Goal: Task Accomplishment & Management: Manage account settings

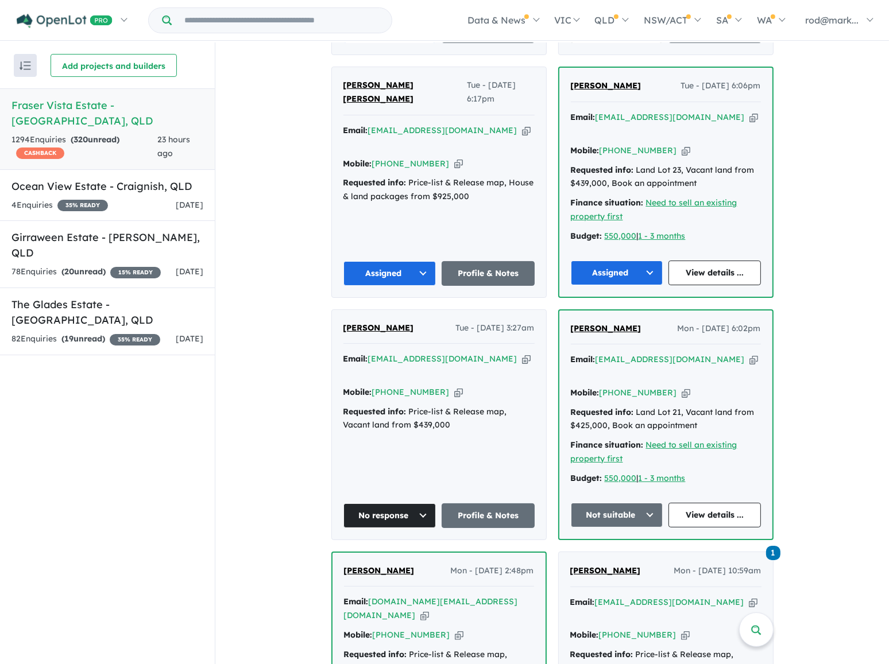
scroll to position [470, 0]
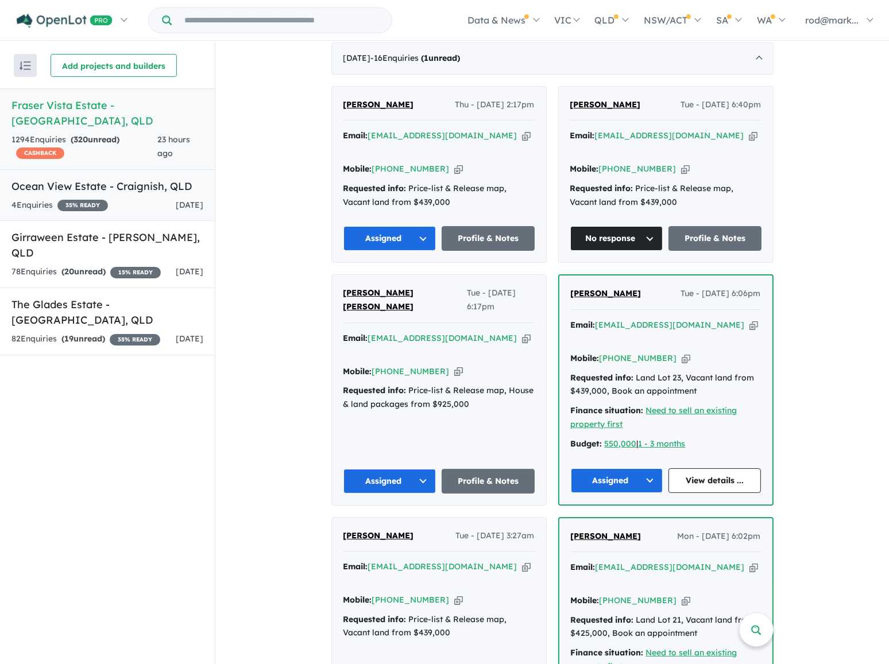
click at [62, 179] on h5 "Ocean View Estate - [GEOGRAPHIC_DATA] , [GEOGRAPHIC_DATA]" at bounding box center [107, 187] width 192 height 16
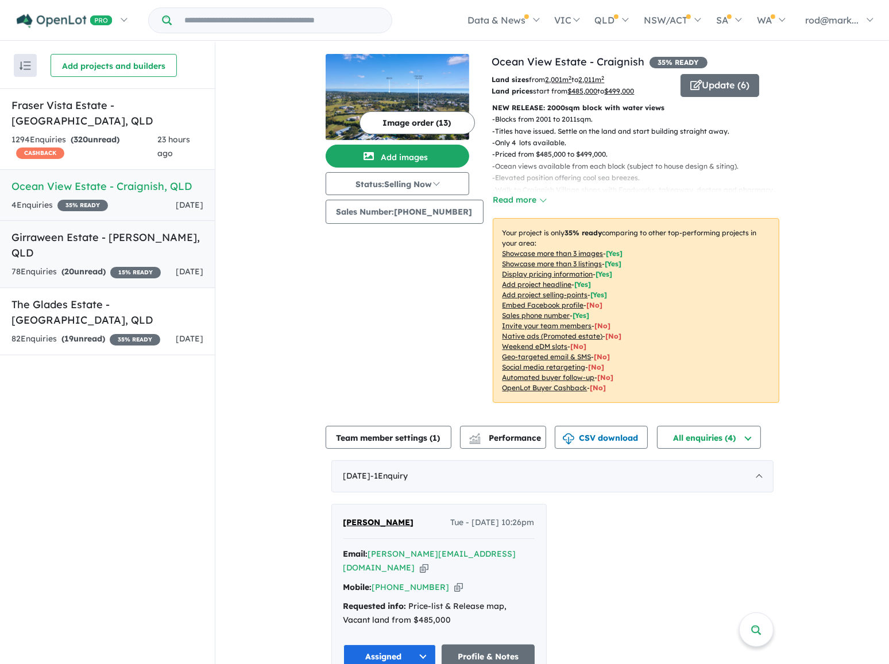
click at [75, 230] on h5 "Girraween Estate - [PERSON_NAME] , [GEOGRAPHIC_DATA]" at bounding box center [107, 245] width 192 height 31
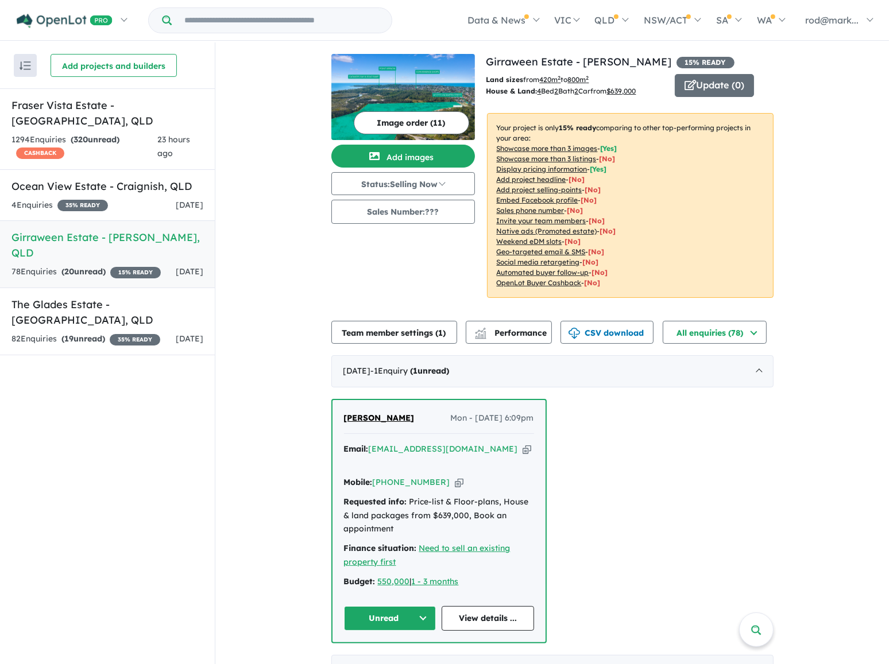
click at [423, 609] on button "Unread" at bounding box center [390, 618] width 92 height 25
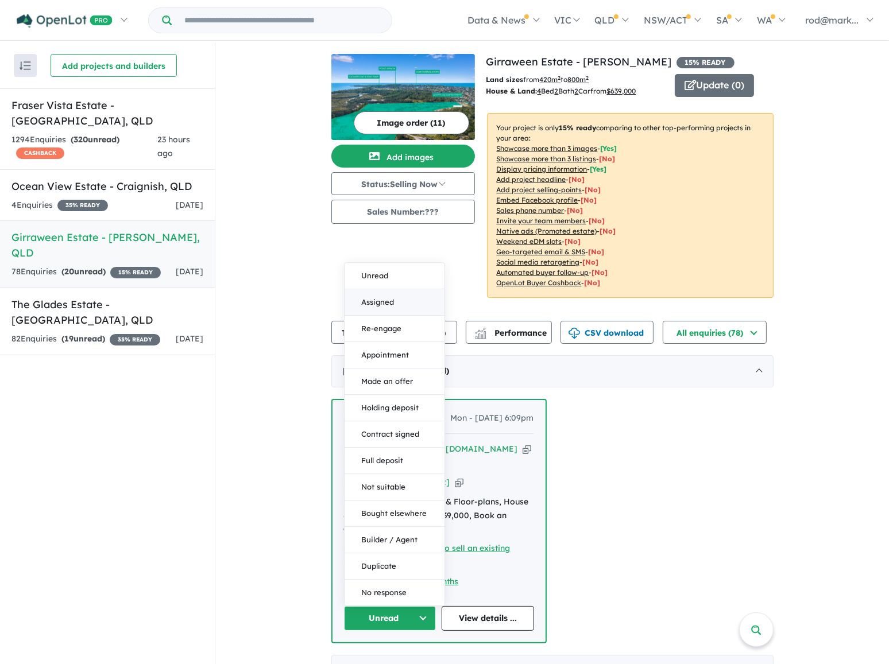
click at [370, 289] on button "Assigned" at bounding box center [395, 302] width 100 height 26
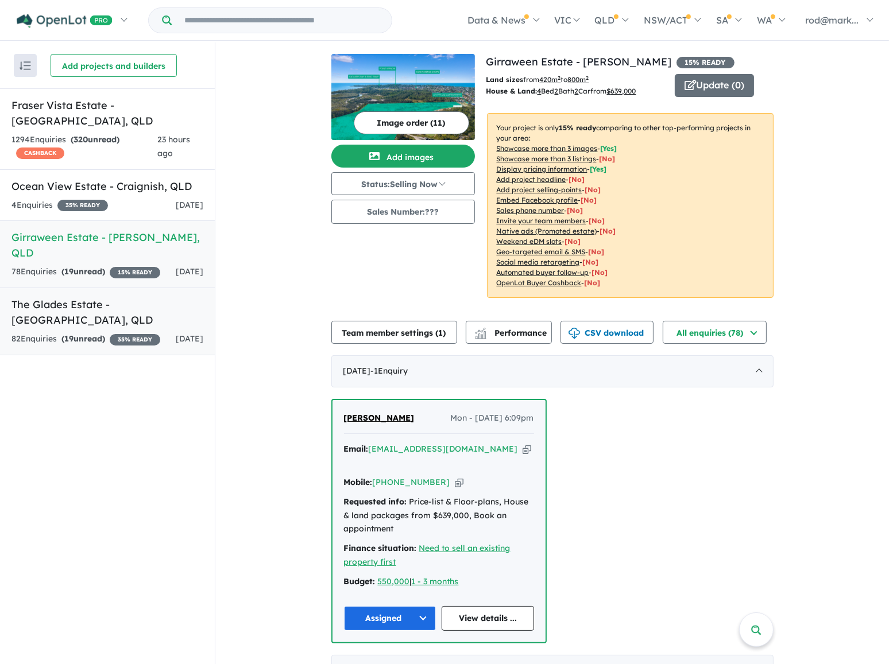
click at [75, 297] on h5 "The Glades Estate - [GEOGRAPHIC_DATA] , [GEOGRAPHIC_DATA]" at bounding box center [107, 312] width 192 height 31
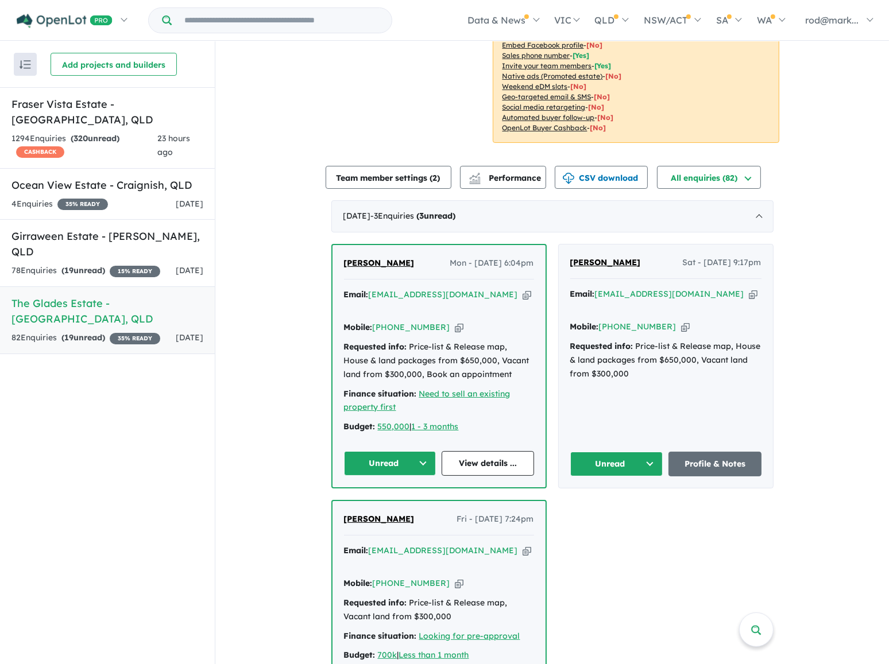
scroll to position [313, 0]
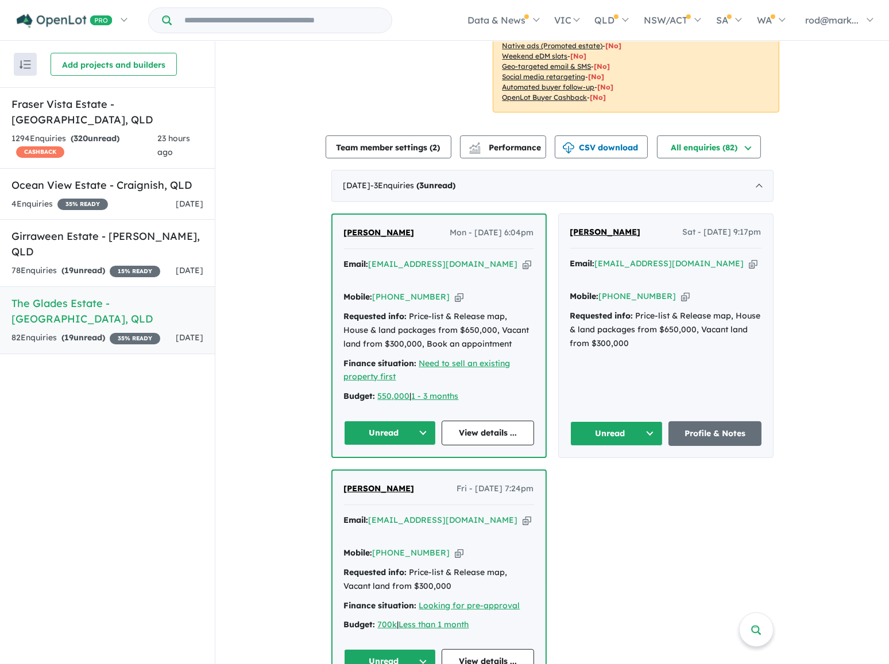
click at [419, 421] on button "Unread" at bounding box center [390, 433] width 92 height 25
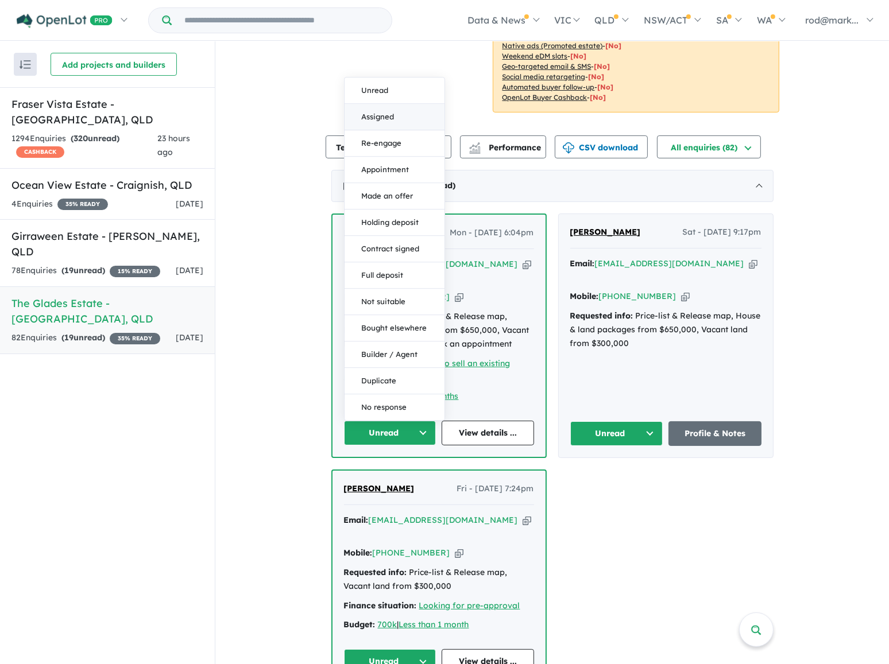
click at [373, 104] on button "Assigned" at bounding box center [395, 117] width 100 height 26
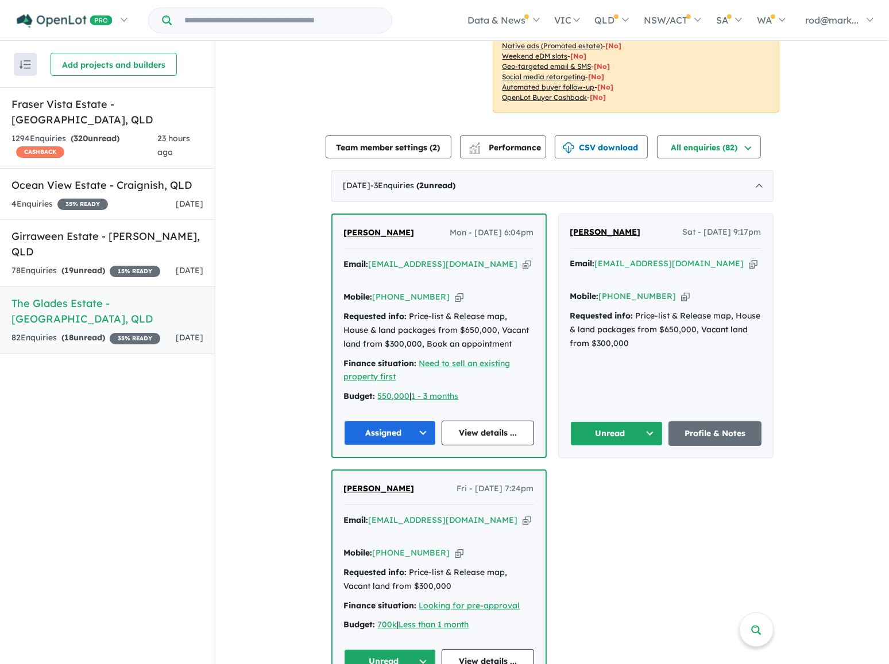
drag, startPoint x: 720, startPoint y: 260, endPoint x: 339, endPoint y: 82, distance: 420.8
click at [749, 260] on icon "button" at bounding box center [753, 264] width 9 height 12
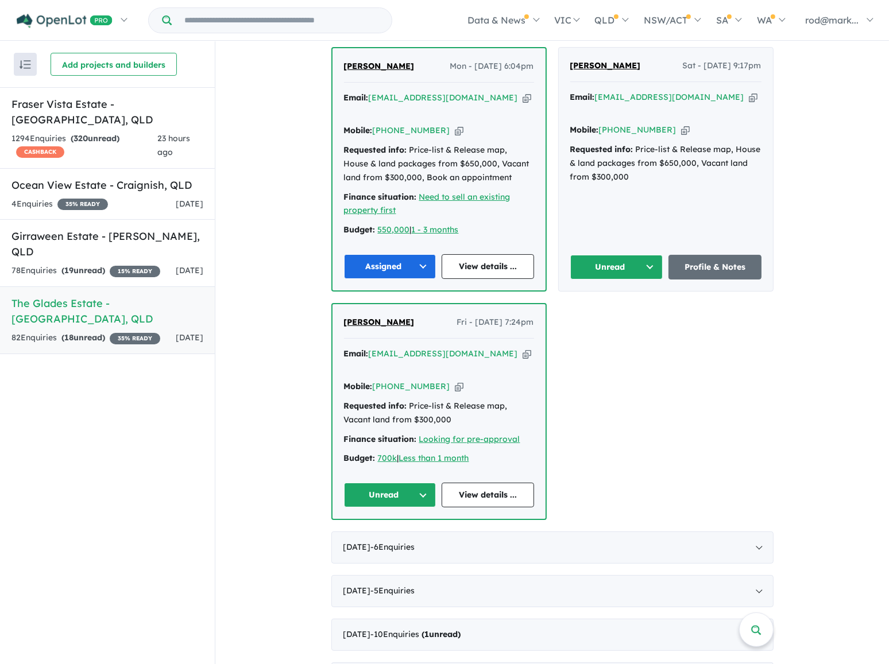
scroll to position [522, 0]
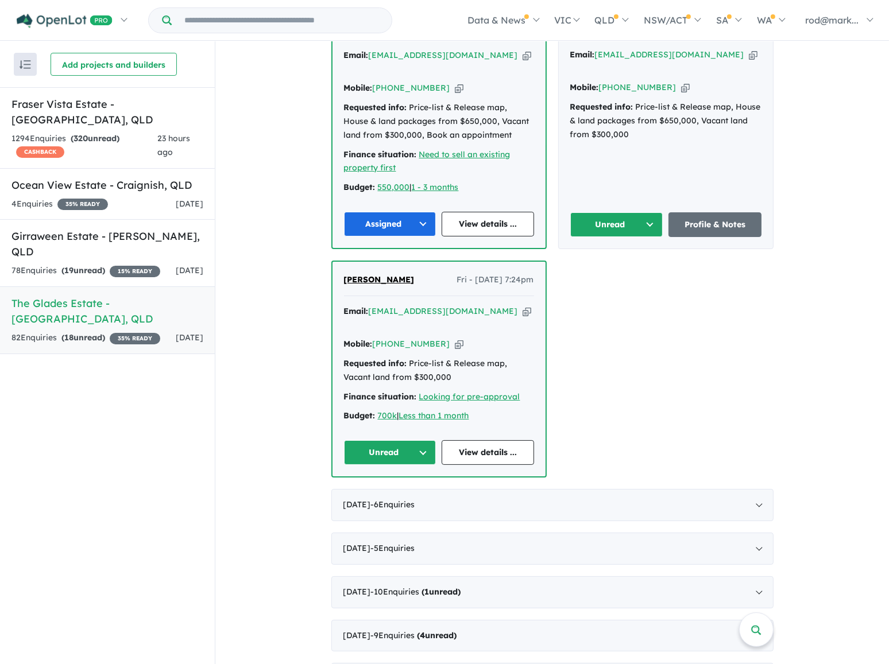
click at [419, 440] on button "Unread" at bounding box center [390, 452] width 92 height 25
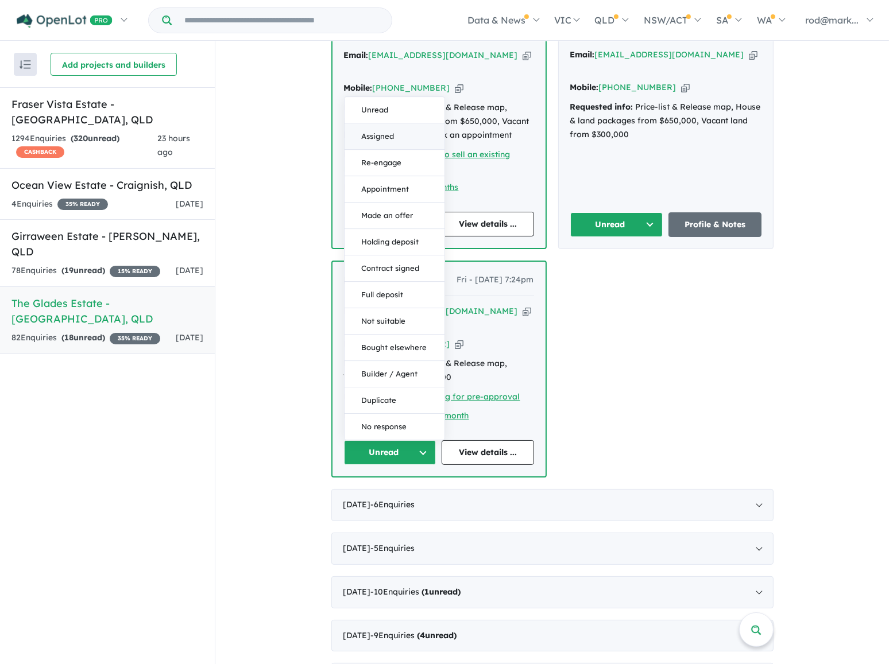
click at [378, 124] on button "Assigned" at bounding box center [395, 137] width 100 height 26
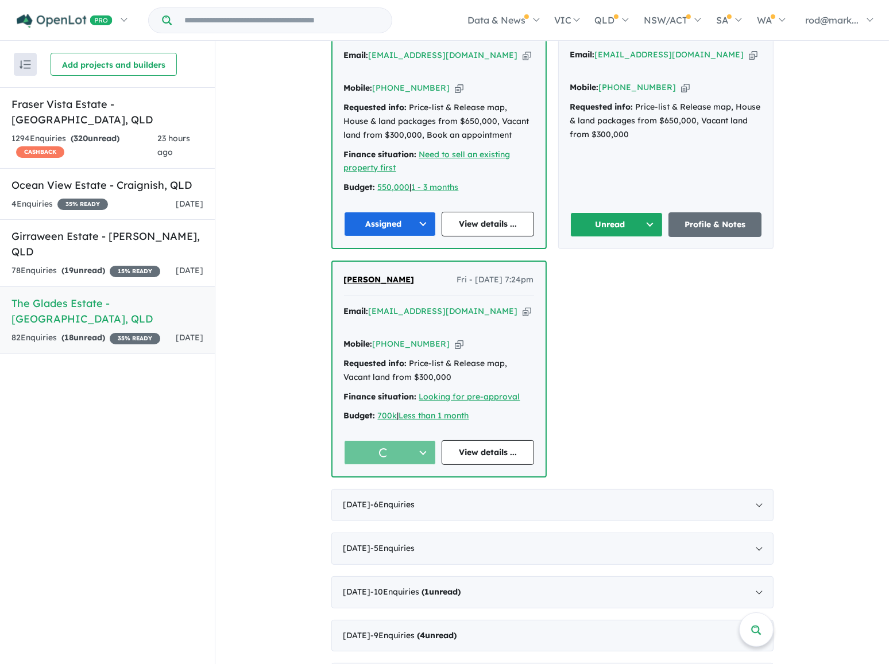
click at [645, 215] on button "Unread" at bounding box center [616, 224] width 93 height 25
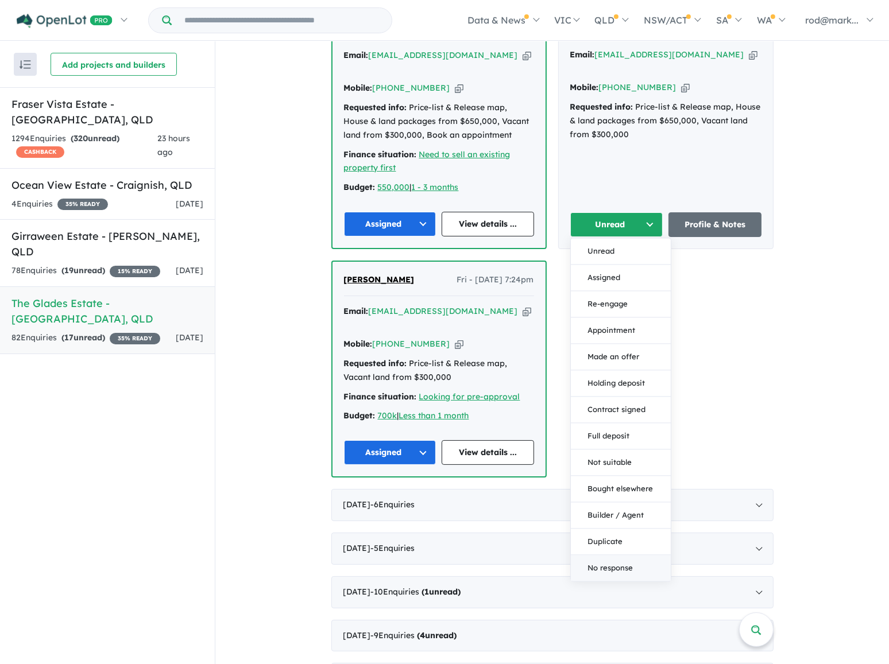
click at [615, 555] on button "No response" at bounding box center [621, 568] width 100 height 26
